Goal: Task Accomplishment & Management: Manage account settings

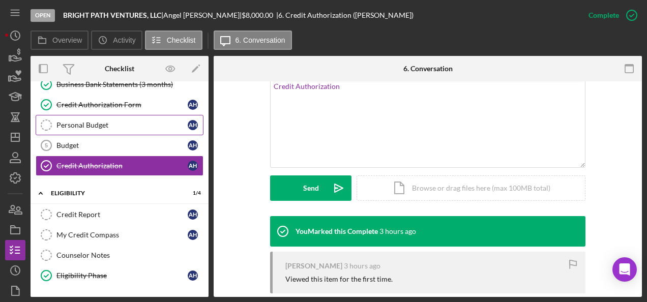
scroll to position [240, 0]
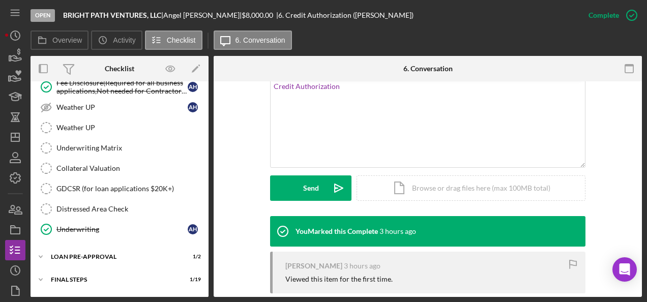
scroll to position [786, 0]
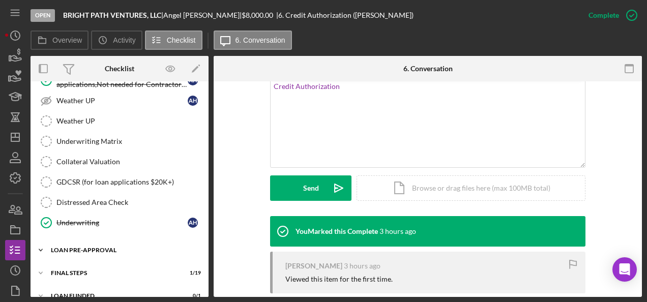
click at [39, 240] on icon "Icon/Expander" at bounding box center [41, 250] width 20 height 20
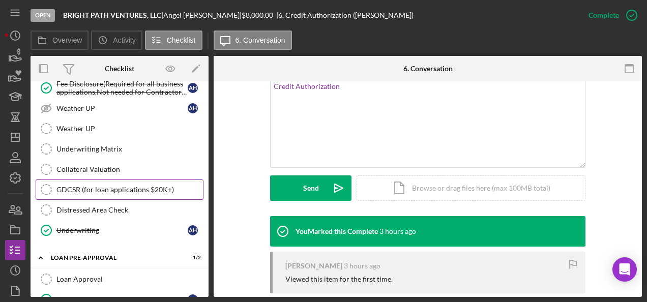
scroll to position [831, 0]
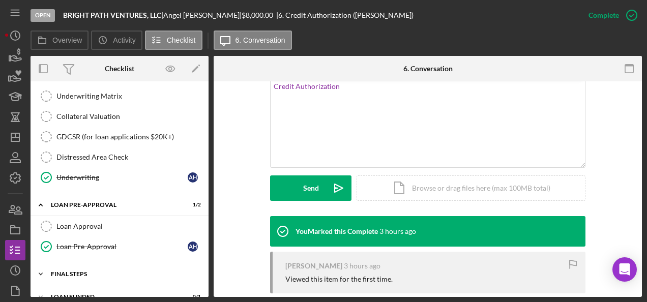
click at [41, 264] on icon "Icon/Expander" at bounding box center [41, 274] width 20 height 20
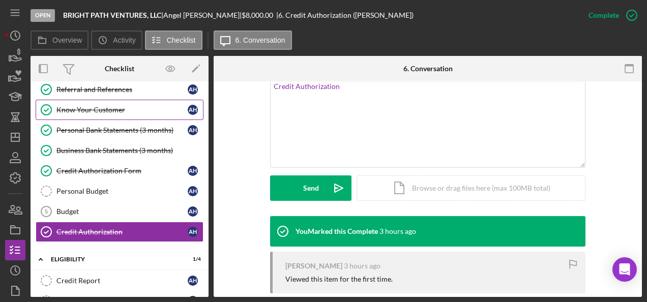
scroll to position [91, 0]
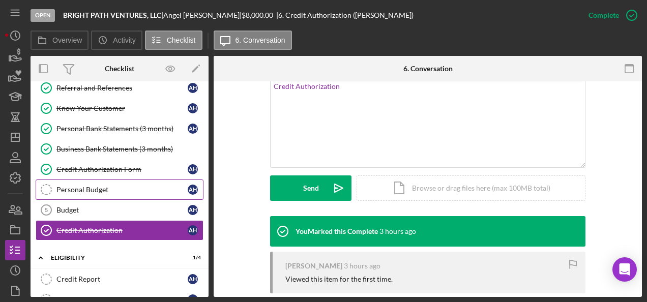
click at [105, 186] on div "Personal Budget" at bounding box center [121, 190] width 131 height 8
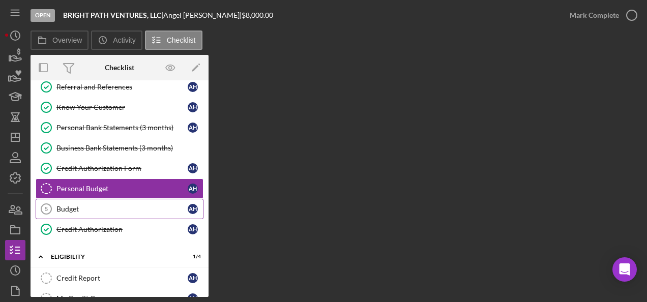
click at [68, 205] on div "Budget" at bounding box center [121, 209] width 131 height 8
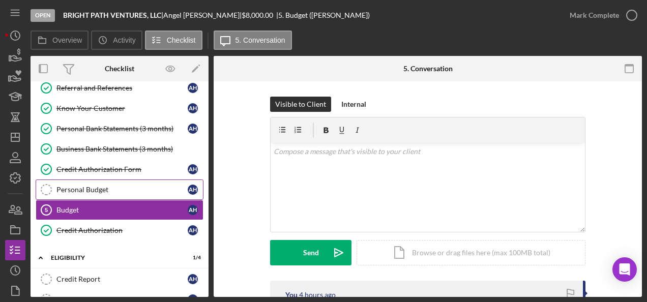
click at [73, 180] on link "Personal Budget Personal Budget A H" at bounding box center [120, 190] width 168 height 20
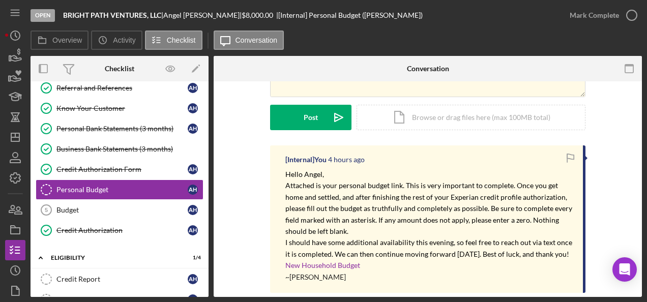
scroll to position [222, 0]
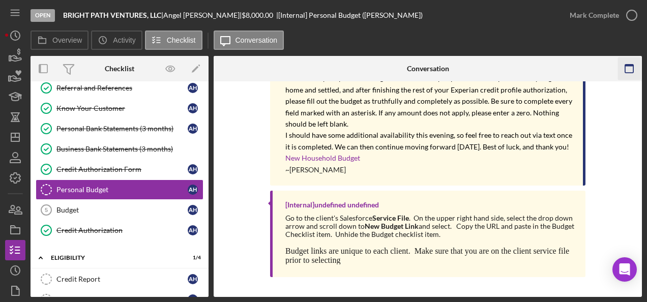
click at [631, 71] on icon "button" at bounding box center [629, 68] width 23 height 23
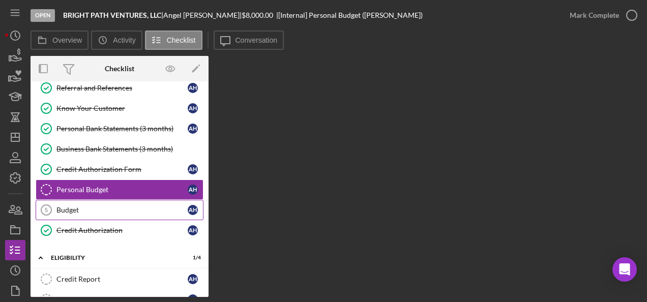
click at [71, 206] on div "Budget" at bounding box center [121, 210] width 131 height 8
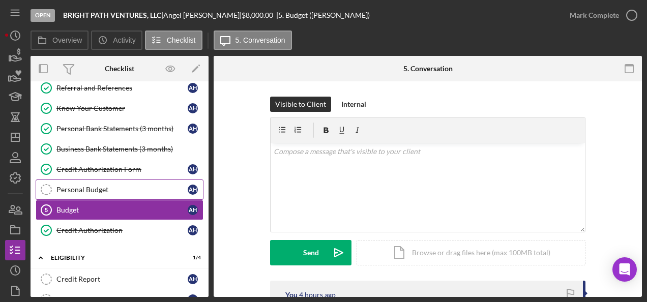
click at [77, 186] on div "Personal Budget" at bounding box center [121, 190] width 131 height 8
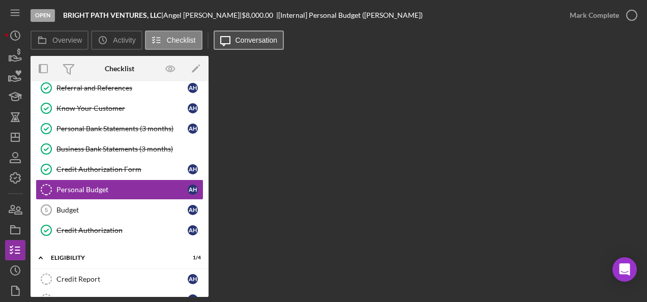
click at [241, 41] on label "Conversation" at bounding box center [256, 40] width 42 height 8
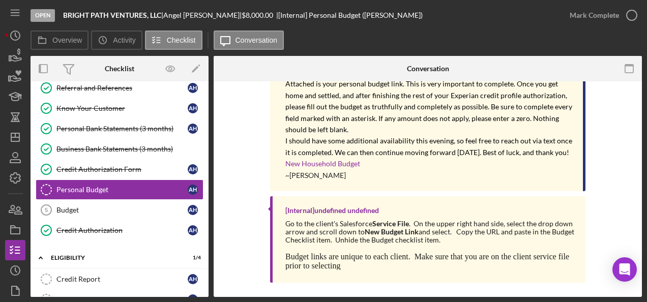
scroll to position [222, 0]
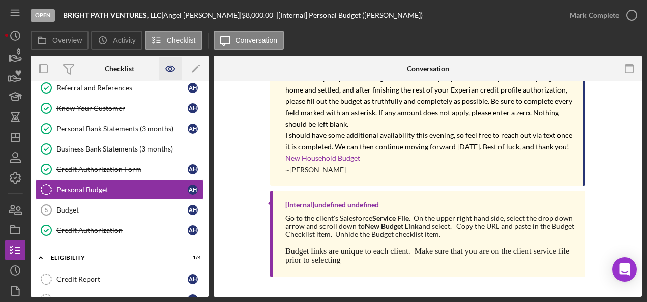
click at [169, 66] on icon "button" at bounding box center [170, 69] width 9 height 6
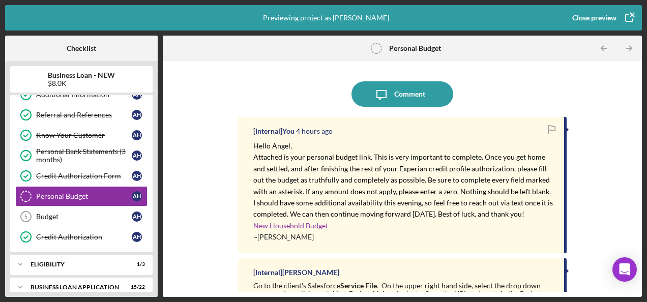
click at [629, 11] on icon "button" at bounding box center [628, 17] width 25 height 25
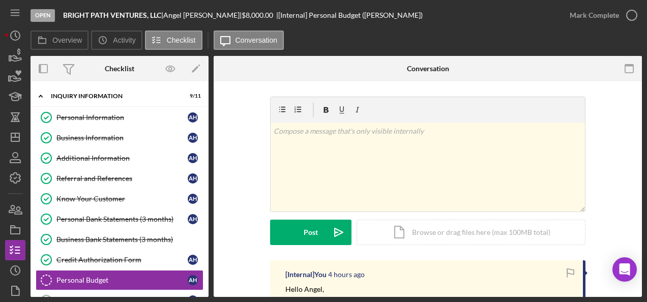
scroll to position [88, 0]
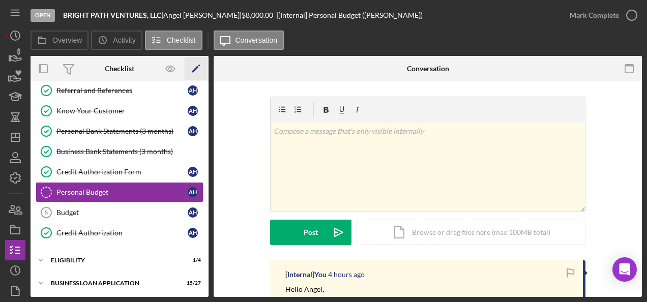
click at [194, 74] on icon "Icon/Edit" at bounding box center [196, 68] width 23 height 23
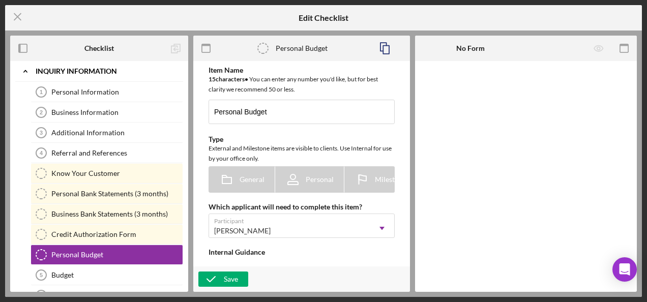
scroll to position [75, 0]
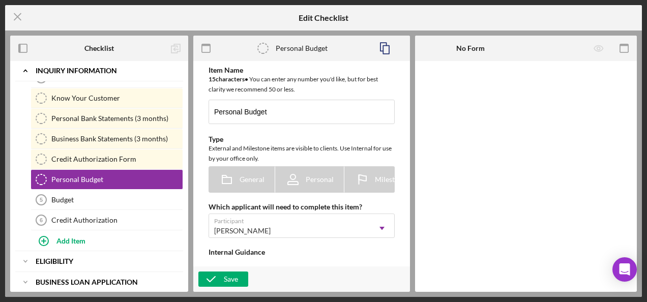
type textarea "<div>Go to the client's Salesforce <strong>Service File</strong>.&nbsp; On the …"
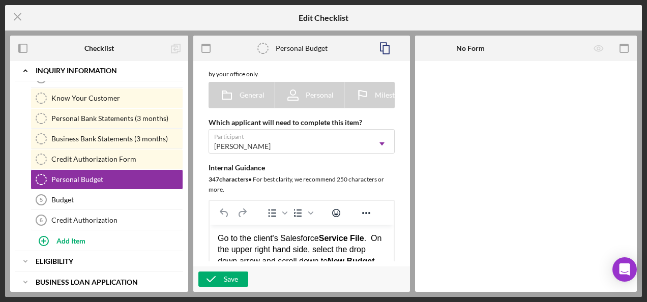
scroll to position [110, 0]
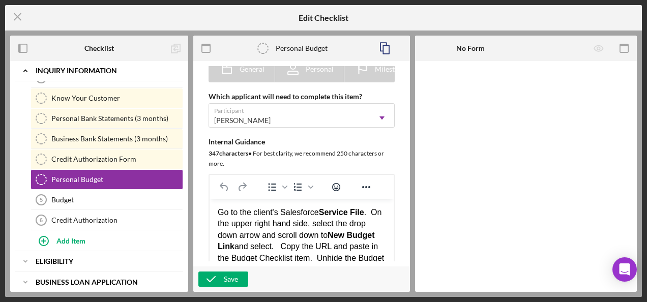
click at [296, 112] on div "[PERSON_NAME]" at bounding box center [289, 120] width 161 height 23
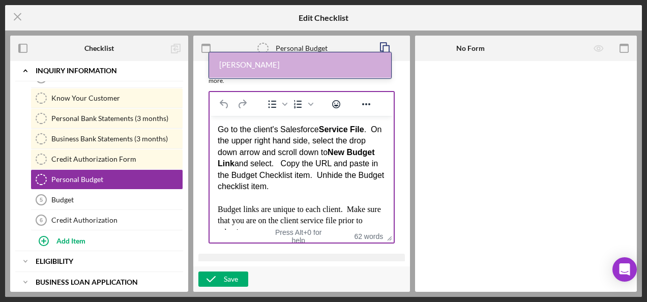
scroll to position [16, 0]
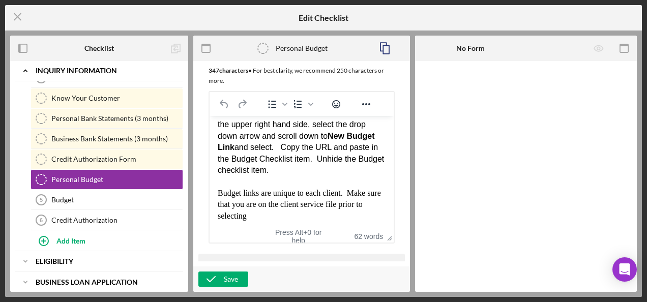
click at [462, 107] on div at bounding box center [526, 176] width 222 height 231
click at [525, 102] on div at bounding box center [526, 176] width 222 height 231
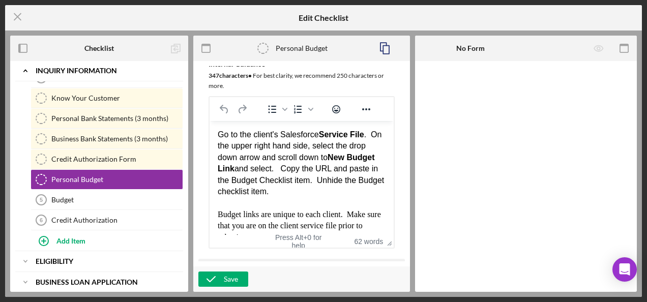
scroll to position [198, 0]
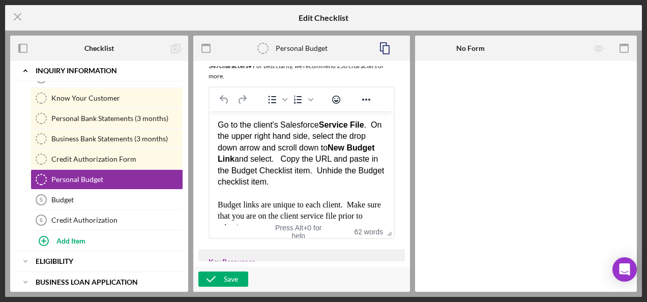
drag, startPoint x: 175, startPoint y: 108, endPoint x: 300, endPoint y: 275, distance: 208.2
click at [300, 275] on div "Save" at bounding box center [301, 279] width 217 height 25
click at [18, 18] on icon "Icon/Menu Close" at bounding box center [17, 16] width 25 height 25
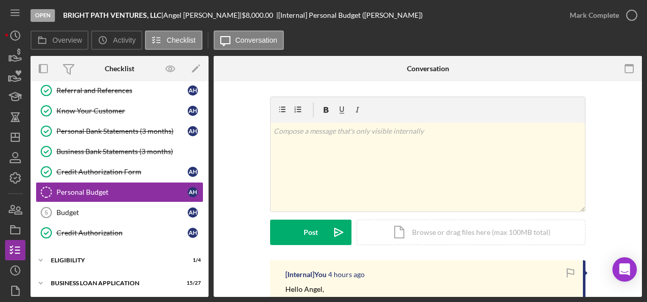
scroll to position [222, 0]
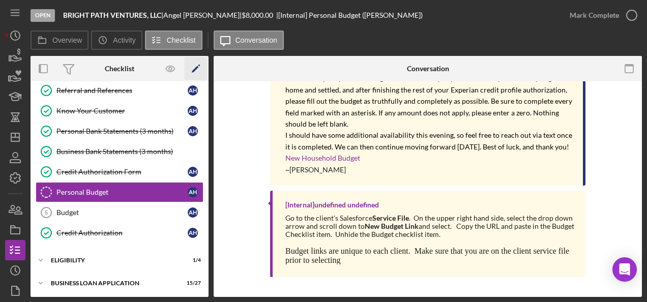
click at [192, 66] on icon "Icon/Edit" at bounding box center [196, 68] width 23 height 23
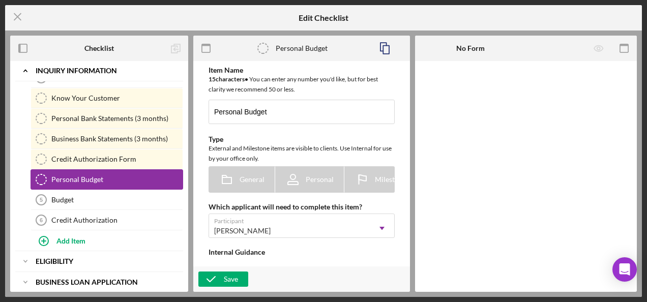
click at [70, 177] on div "Personal Budget" at bounding box center [116, 179] width 131 height 8
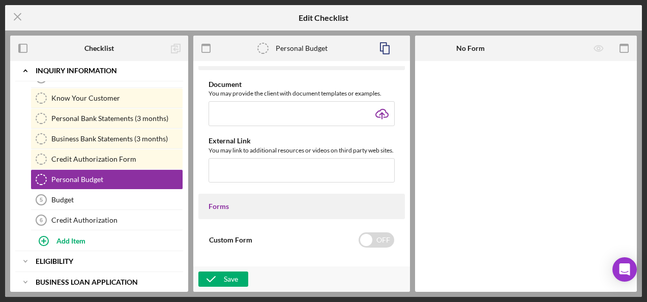
scroll to position [399, 0]
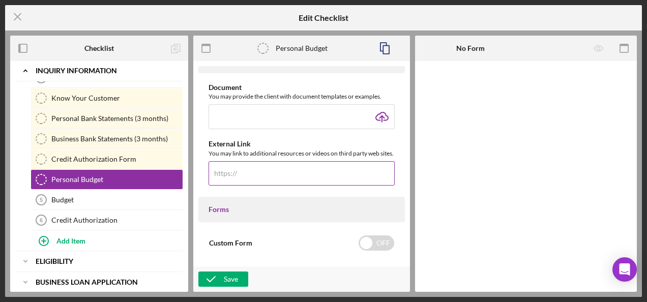
click at [248, 180] on input "text" at bounding box center [302, 173] width 186 height 24
paste input "[DOMAIN_NAME][URL]"
type input "[DOMAIN_NAME][URL]"
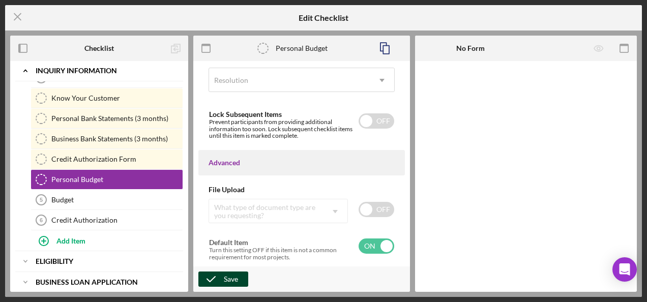
scroll to position [0, 0]
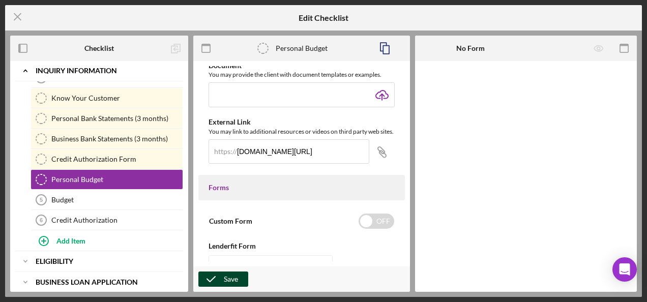
click at [237, 275] on div "Save" at bounding box center [231, 279] width 14 height 15
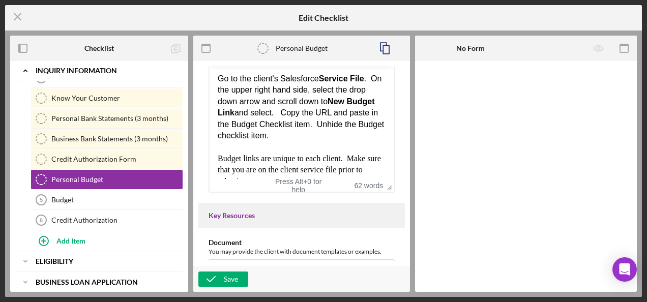
scroll to position [238, 0]
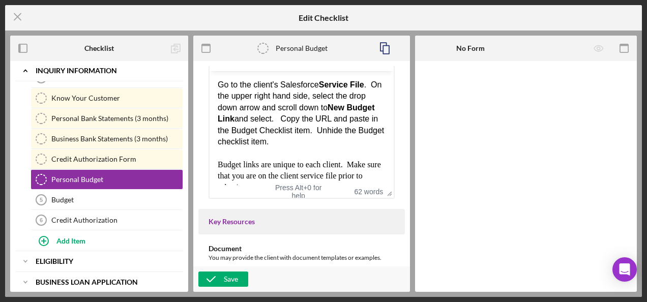
click at [303, 200] on div "Press Alt+0 for help" at bounding box center [298, 192] width 56 height 16
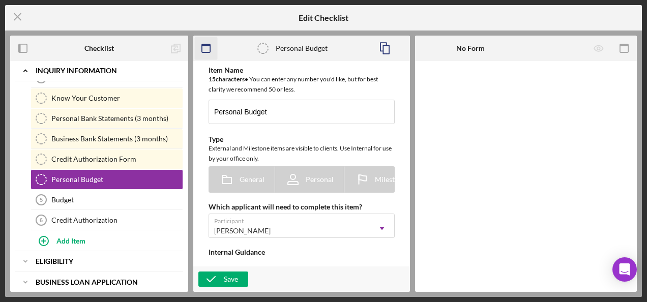
click at [206, 43] on icon "button" at bounding box center [206, 48] width 23 height 23
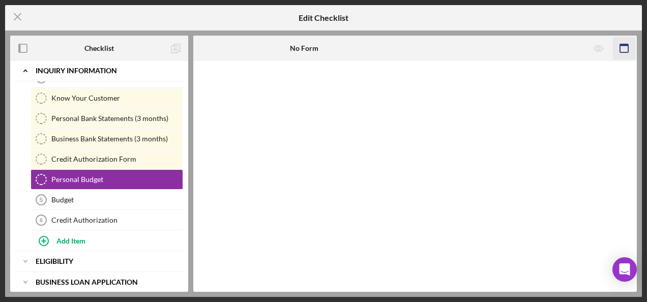
click at [624, 46] on icon "button" at bounding box center [624, 48] width 23 height 23
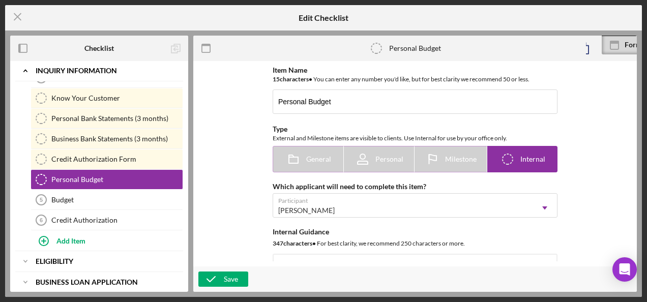
click at [529, 159] on span "Internal" at bounding box center [532, 159] width 25 height 8
click at [503, 162] on icon "Icon/Checklist Item Internal" at bounding box center [507, 158] width 25 height 25
click at [522, 164] on div "Icon/Checklist Item Internal Internal" at bounding box center [522, 158] width 45 height 25
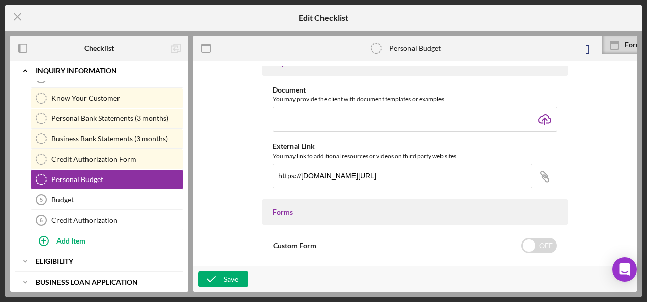
scroll to position [458, 0]
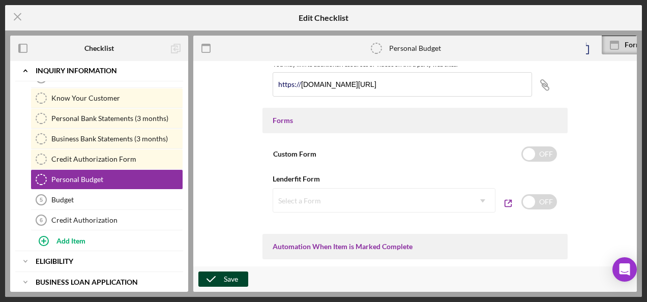
click at [229, 275] on div "Save" at bounding box center [231, 279] width 14 height 15
click at [17, 14] on icon "Icon/Menu Close" at bounding box center [17, 16] width 25 height 25
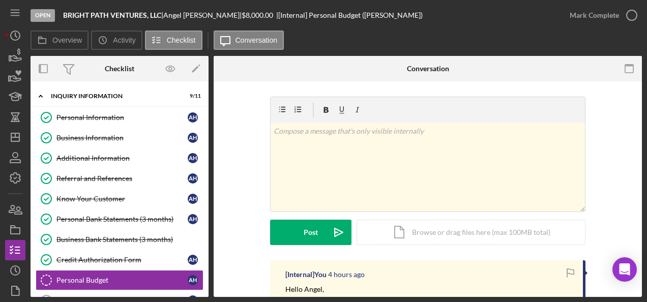
scroll to position [88, 0]
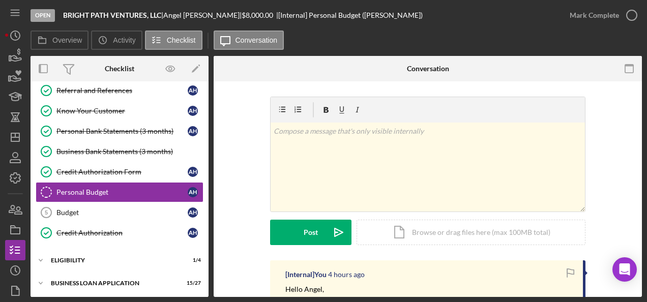
click at [158, 71] on link at bounding box center [170, 68] width 25 height 25
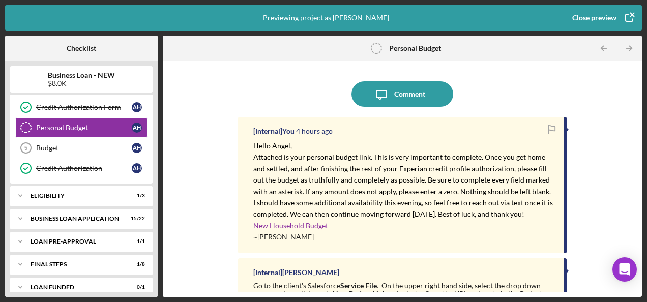
scroll to position [149, 0]
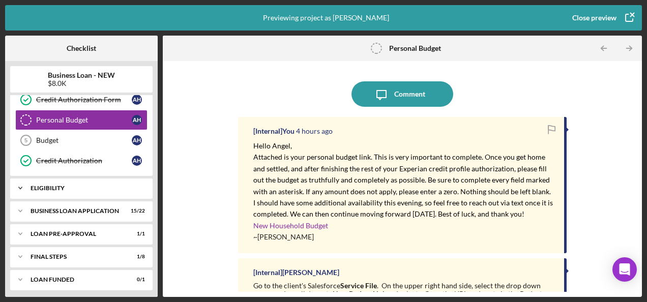
click at [21, 186] on icon "Icon/Expander" at bounding box center [20, 188] width 20 height 20
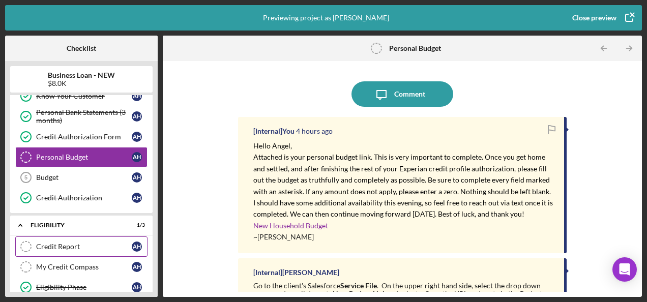
scroll to position [214, 0]
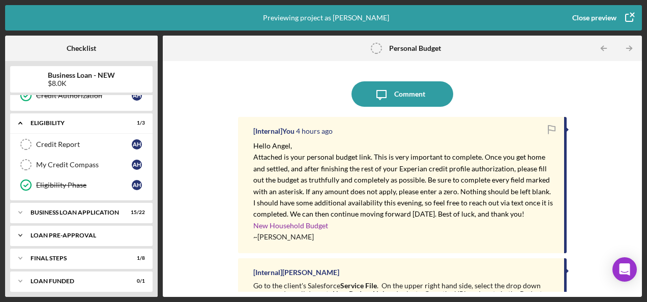
click at [16, 229] on icon "Icon/Expander" at bounding box center [20, 235] width 20 height 20
click at [21, 232] on icon "Icon/Expander" at bounding box center [20, 235] width 20 height 20
click at [22, 202] on icon "Icon/Expander" at bounding box center [20, 212] width 20 height 20
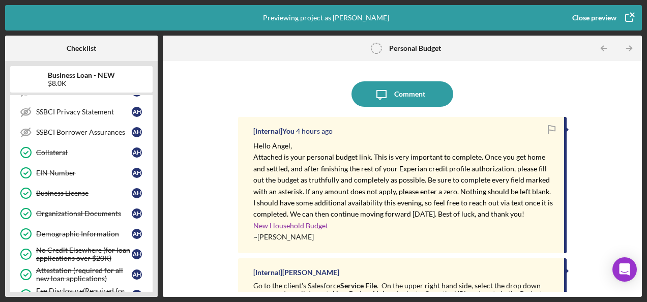
scroll to position [78, 0]
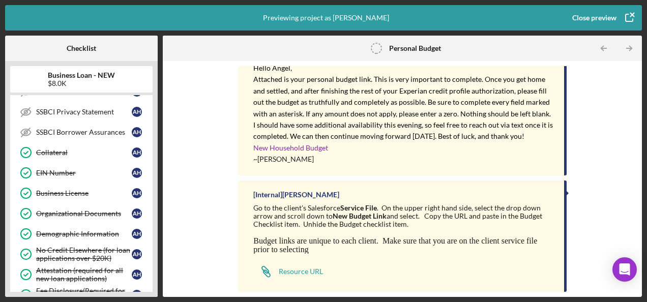
drag, startPoint x: 630, startPoint y: 15, endPoint x: 581, endPoint y: 8, distance: 48.8
click at [581, 8] on div "Close preview" at bounding box center [594, 18] width 44 height 20
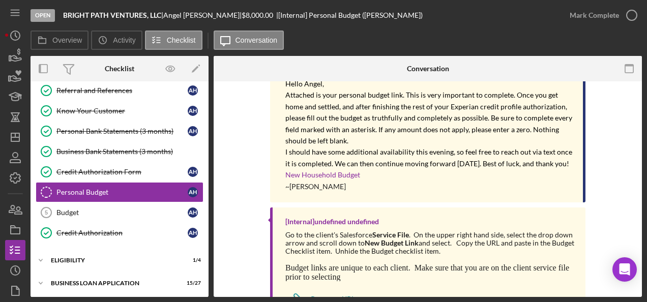
scroll to position [248, 0]
